Goal: Navigation & Orientation: Find specific page/section

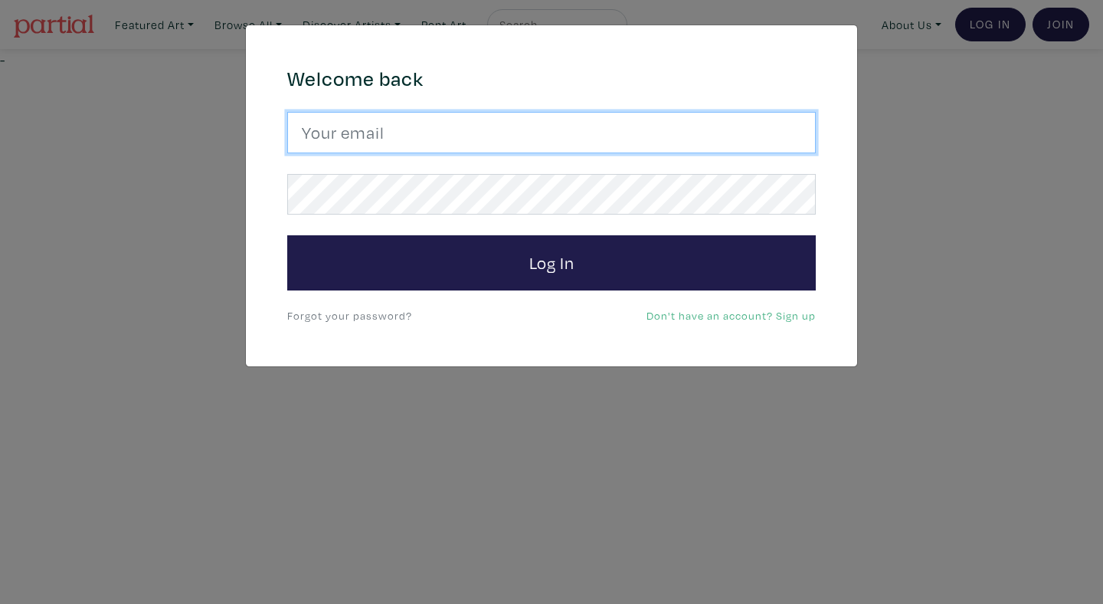
click at [614, 136] on input "email" at bounding box center [551, 132] width 529 height 41
type input "anoomub45@gmail.com"
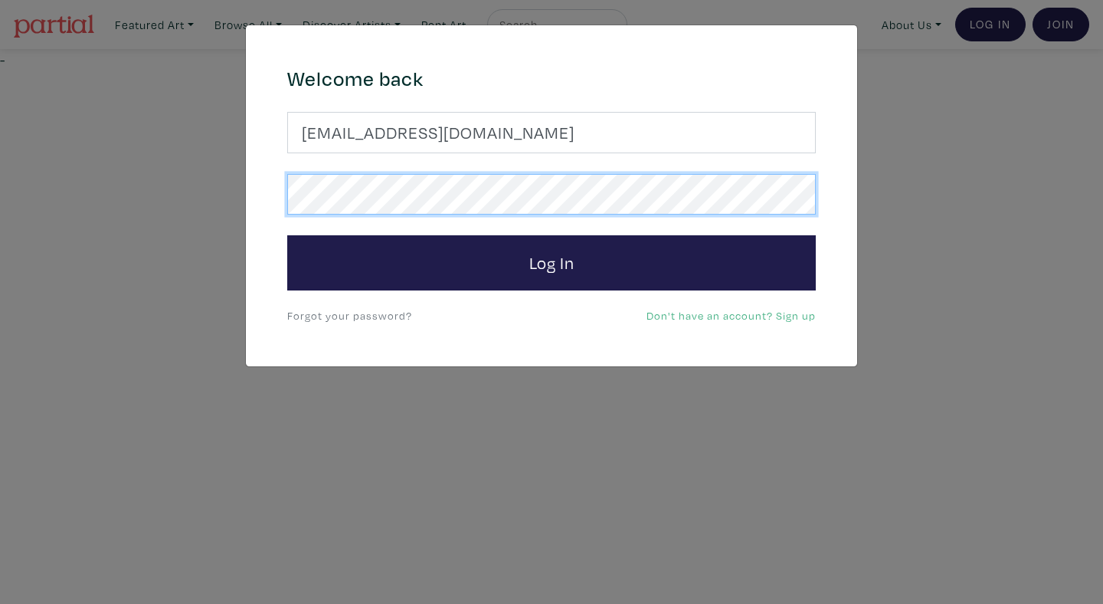
click at [287, 235] on button "Log In" at bounding box center [551, 262] width 529 height 55
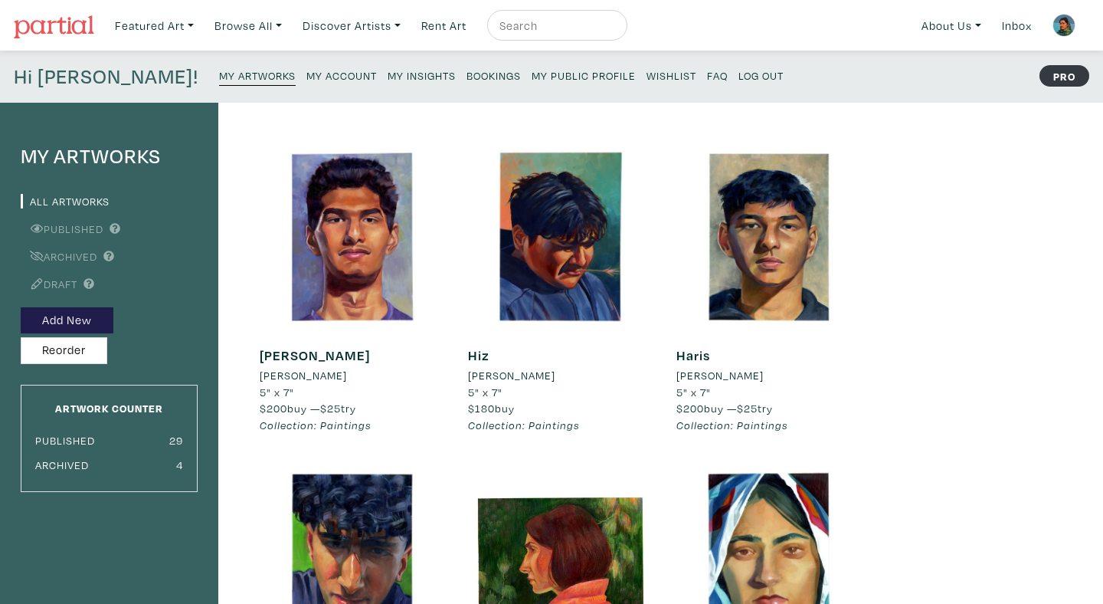
click at [467, 79] on small "Bookings" at bounding box center [494, 75] width 54 height 15
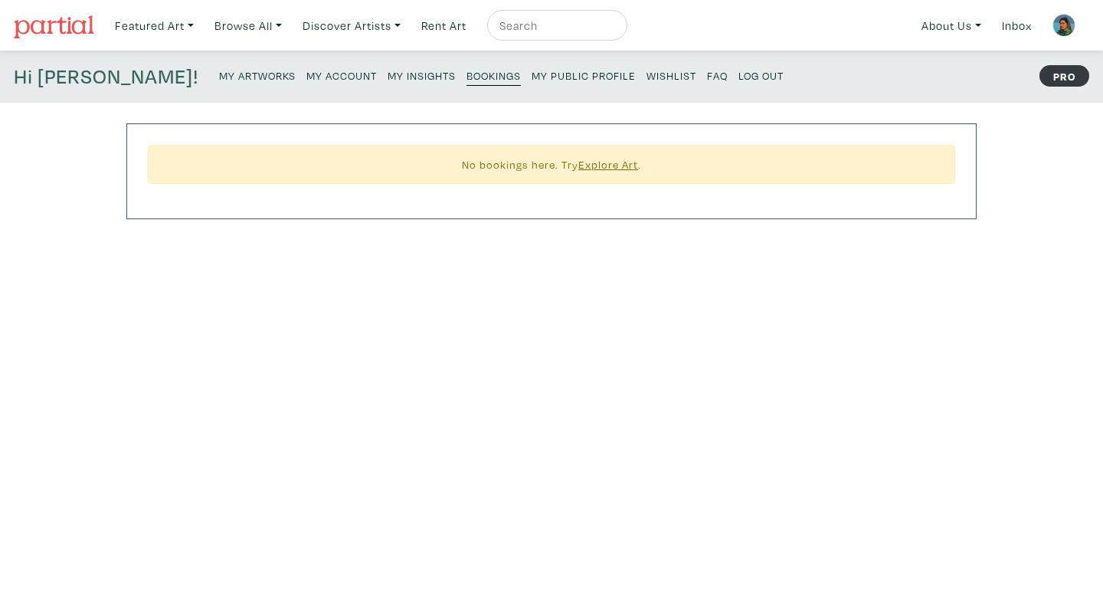
click at [388, 77] on small "My Insights" at bounding box center [422, 75] width 68 height 15
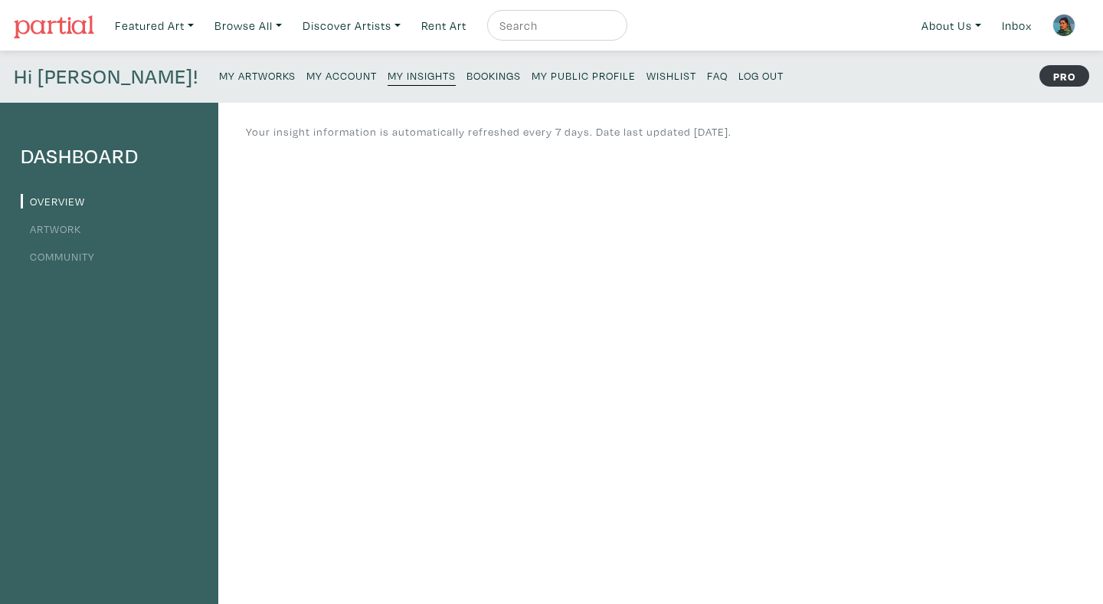
click at [59, 208] on li "Overview" at bounding box center [109, 200] width 177 height 21
click at [59, 226] on link "Artwork" at bounding box center [51, 228] width 61 height 15
click at [84, 31] on img at bounding box center [54, 26] width 80 height 23
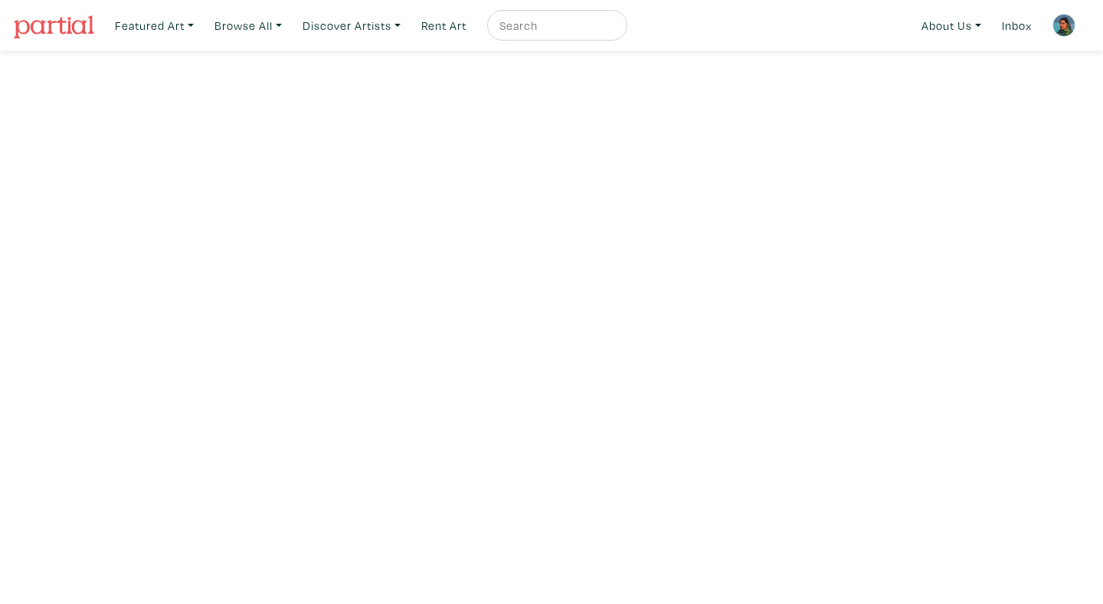
click at [1054, 28] on img at bounding box center [1064, 25] width 23 height 23
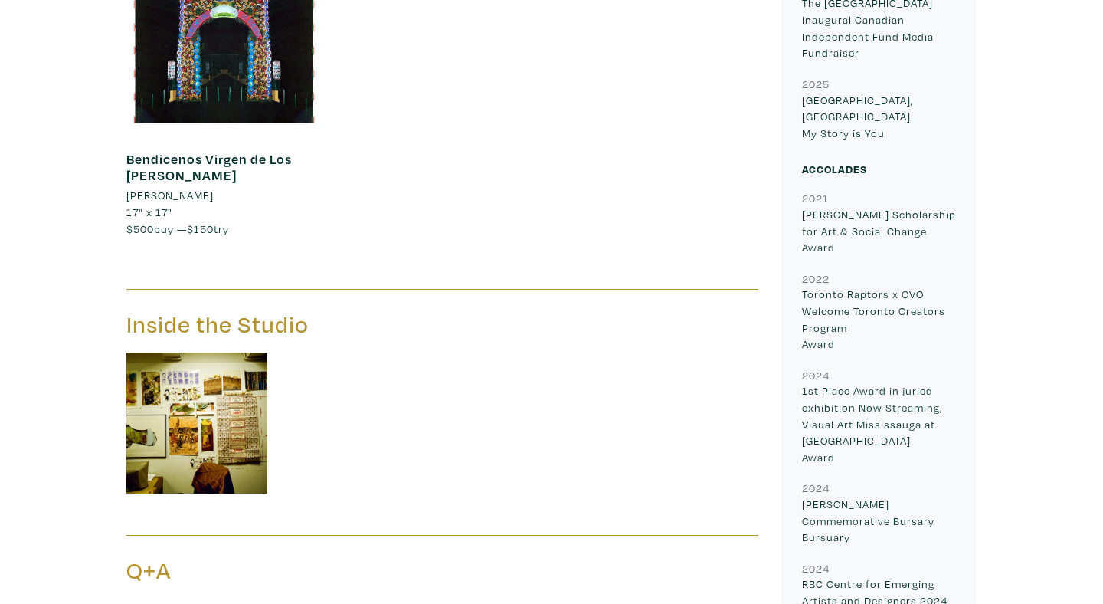
scroll to position [3100, 0]
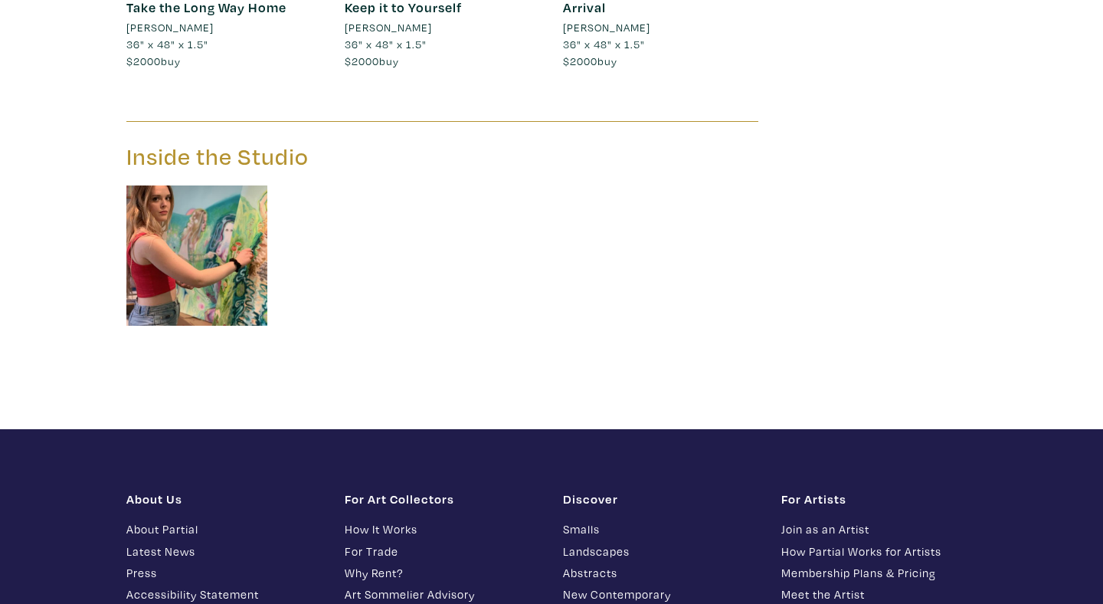
scroll to position [1888, 0]
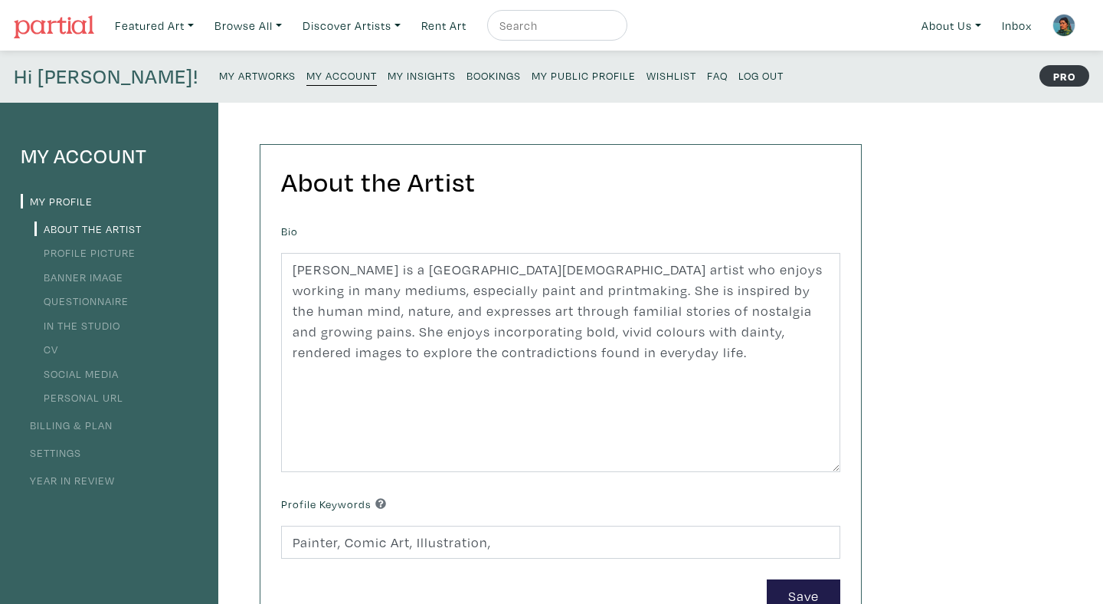
click at [532, 67] on link "My Public Profile" at bounding box center [584, 74] width 104 height 21
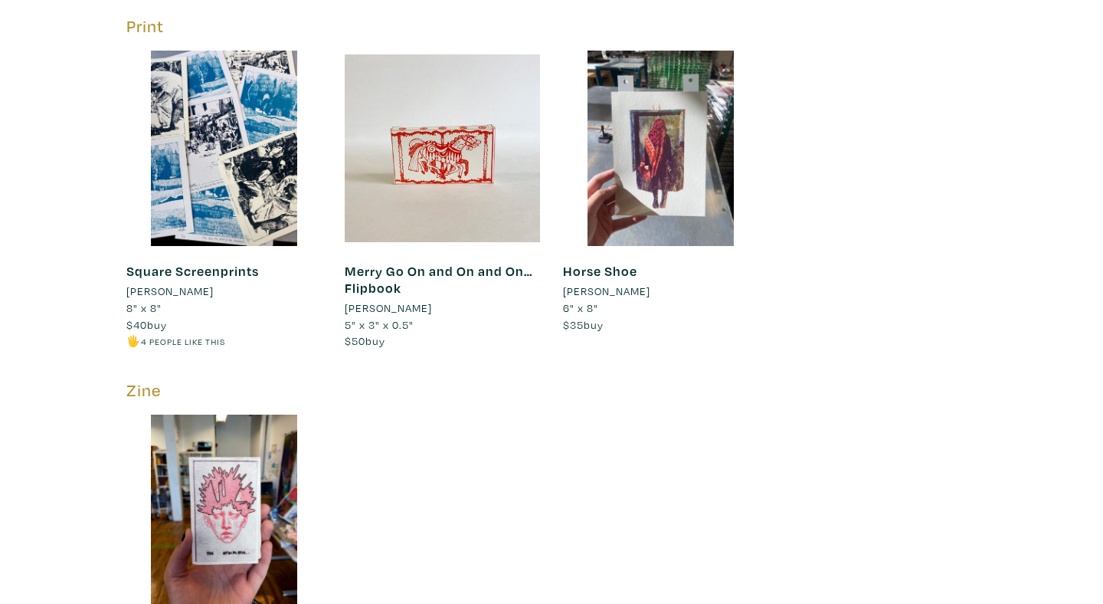
scroll to position [3685, 0]
